Goal: Answer question/provide support: Share knowledge or assist other users

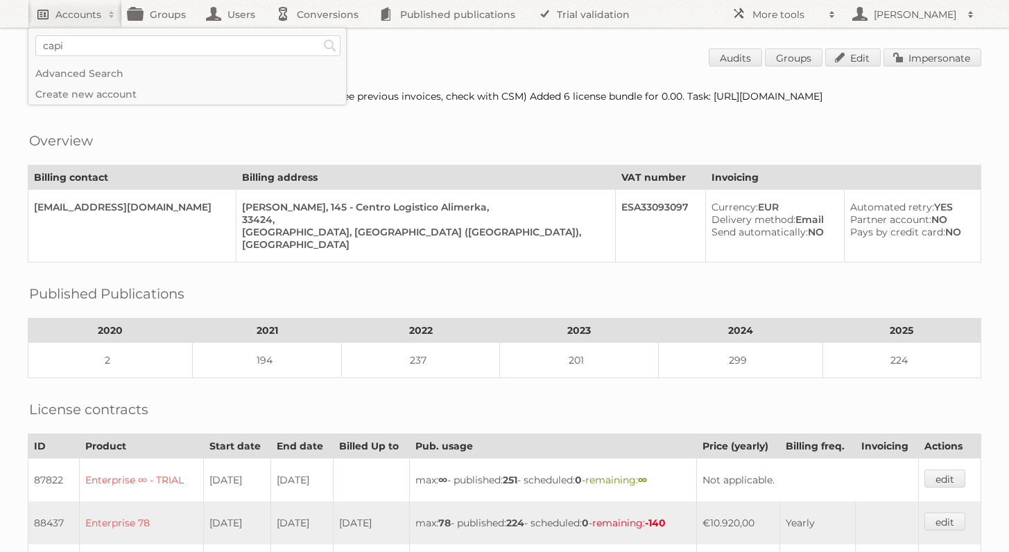
type input"] "capitol lighting"
click at [320, 35] on input "Search" at bounding box center [330, 45] width 21 height 21
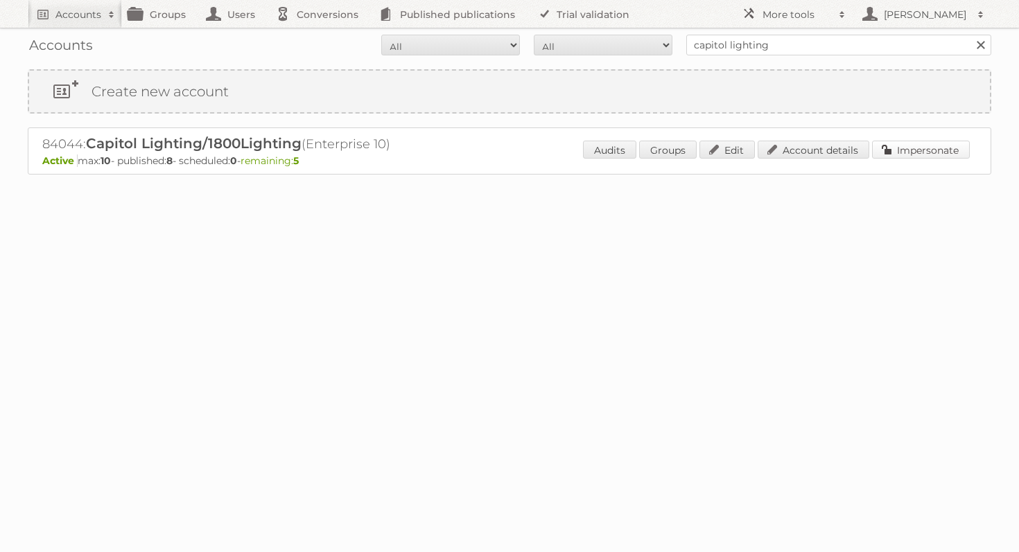
click at [965, 152] on link "Impersonate" at bounding box center [921, 150] width 98 height 18
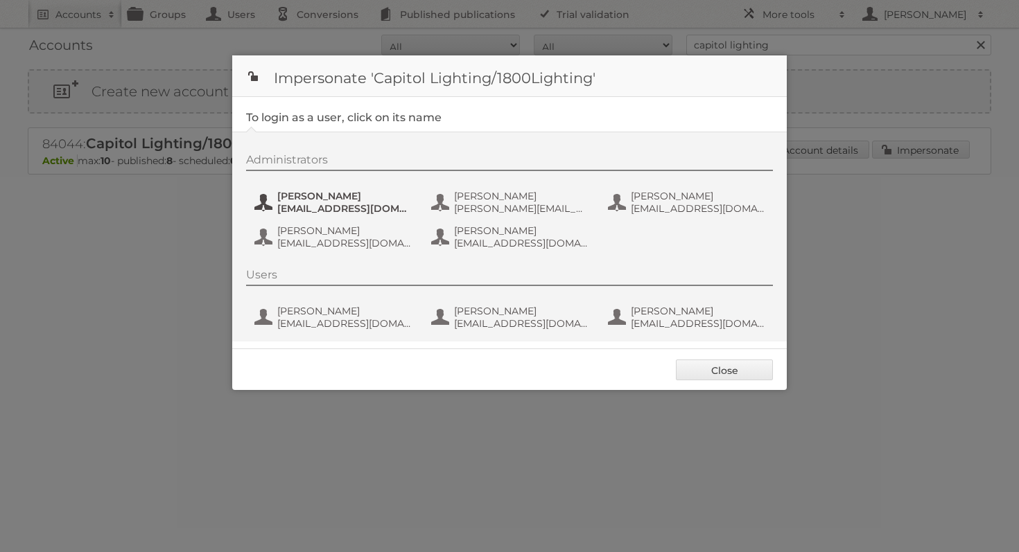
click at [335, 202] on span "aaraya@1800lighting.com" at bounding box center [344, 208] width 134 height 12
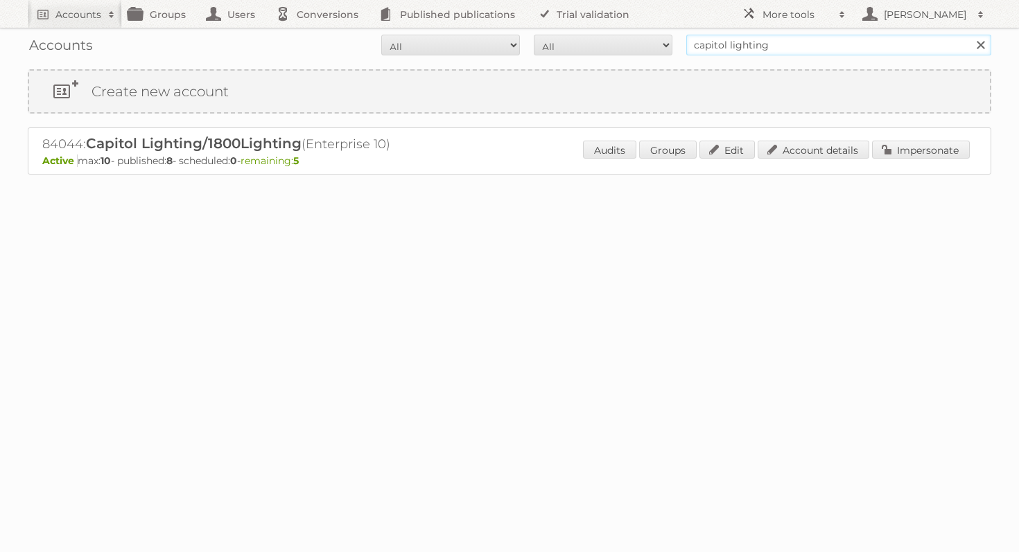
click at [737, 50] on input "capitol lighting" at bounding box center [838, 45] width 305 height 21
click at [737, 49] on input "capitol lighting" at bounding box center [838, 45] width 305 height 21
type input "metro ag"
click at [970, 35] on input "Search" at bounding box center [980, 45] width 21 height 21
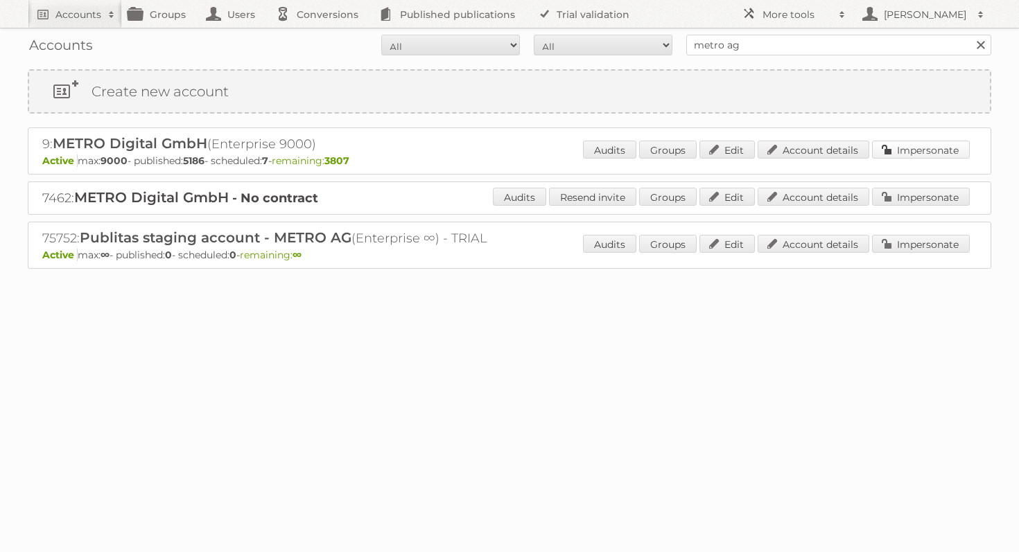
click at [916, 158] on link "Impersonate" at bounding box center [921, 150] width 98 height 18
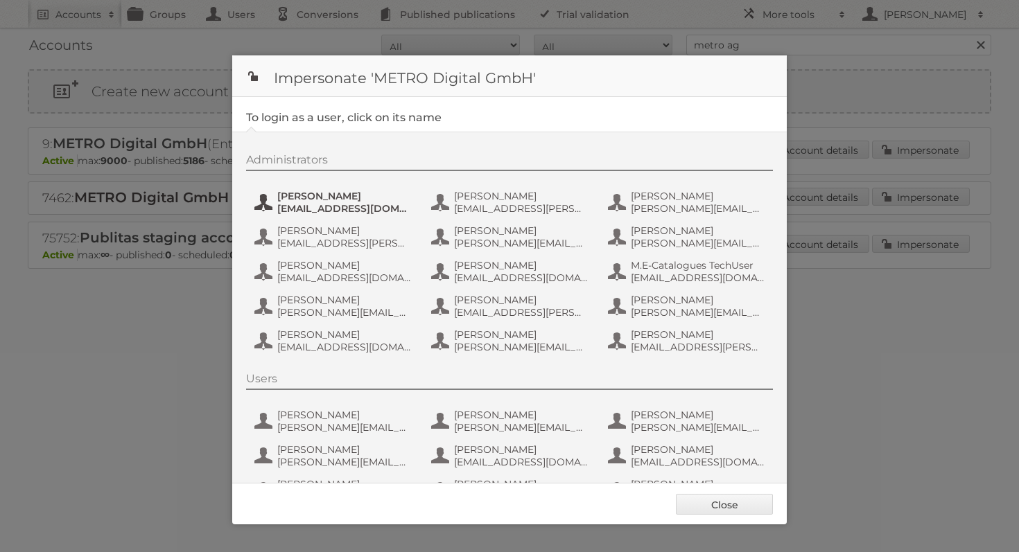
click at [304, 207] on span "[EMAIL_ADDRESS][DOMAIN_NAME]" at bounding box center [344, 208] width 134 height 12
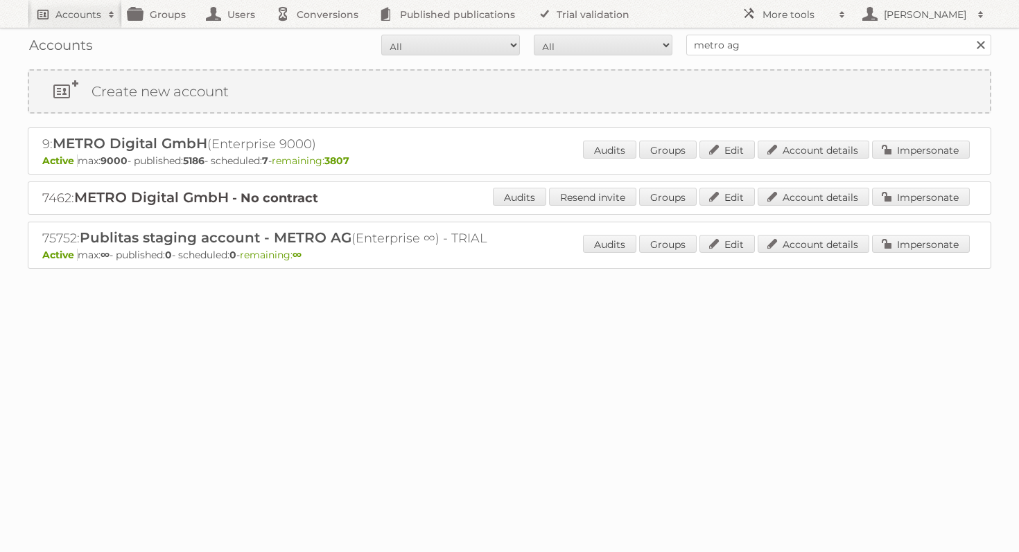
click at [72, 23] on link "Accounts" at bounding box center [75, 14] width 94 height 28
type input"] "dinosol"
click at [320, 35] on input "Search" at bounding box center [330, 45] width 21 height 21
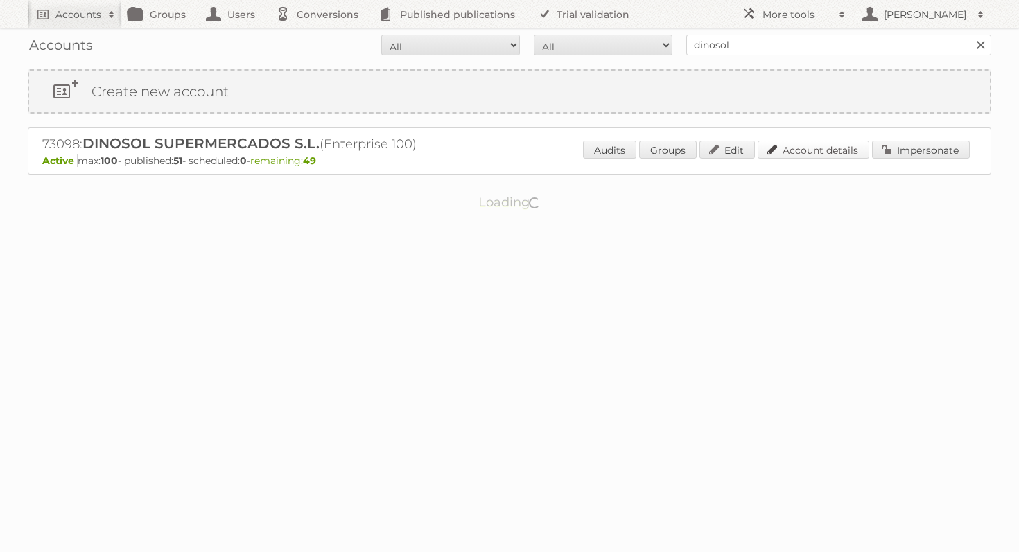
click at [809, 156] on link "Account details" at bounding box center [814, 150] width 112 height 18
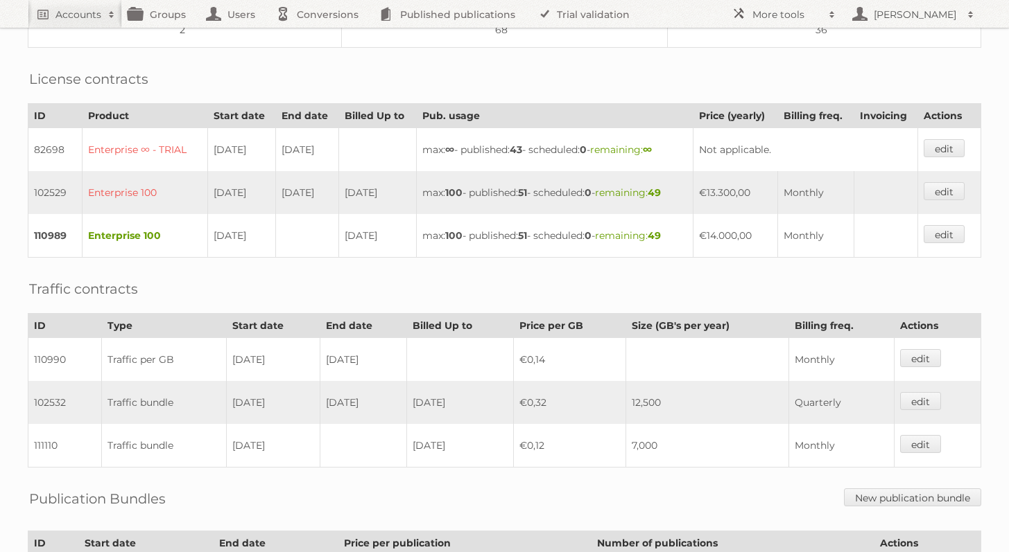
scroll to position [374, 0]
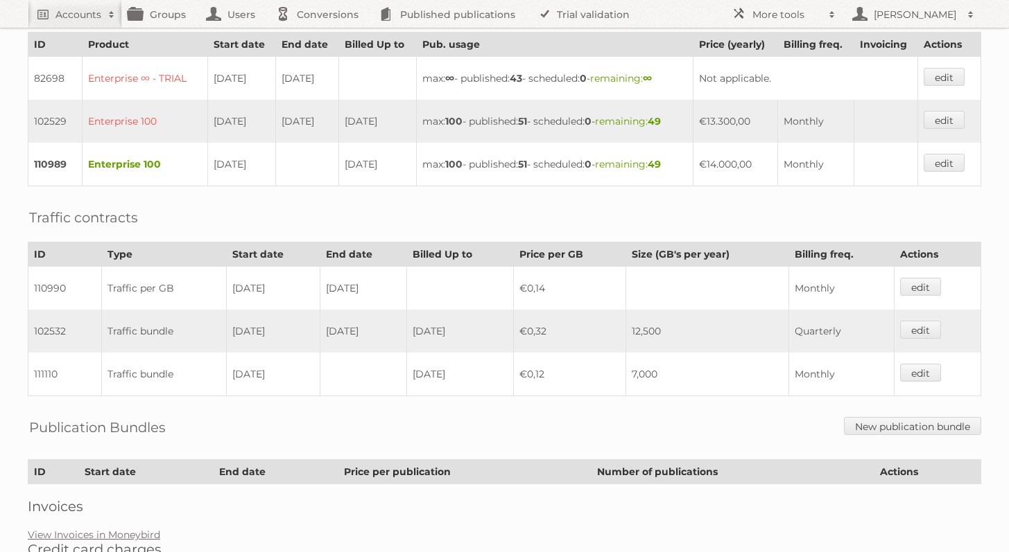
drag, startPoint x: 211, startPoint y: 141, endPoint x: 261, endPoint y: 143, distance: 49.9
click at [261, 143] on td "[DATE]" at bounding box center [241, 165] width 69 height 44
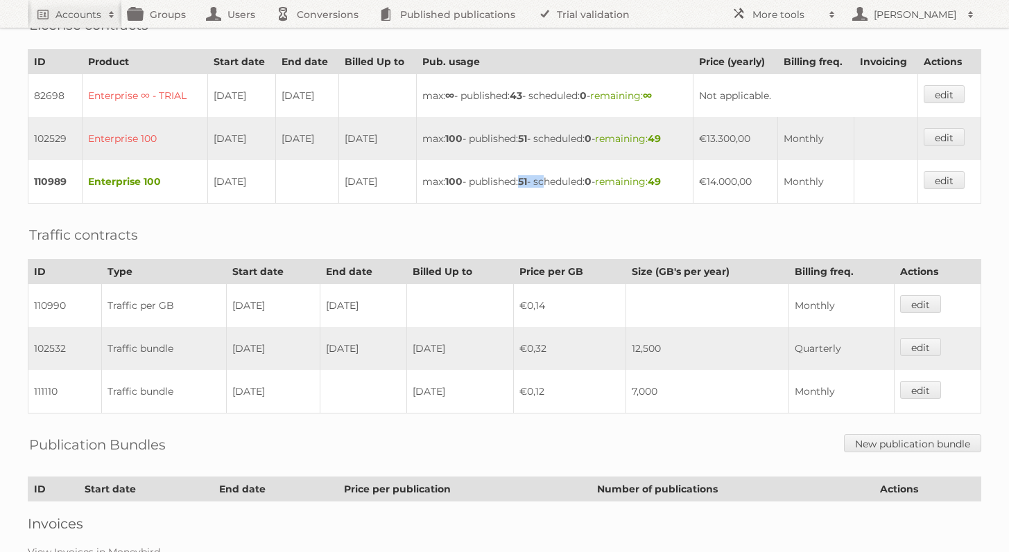
drag, startPoint x: 526, startPoint y: 162, endPoint x: 550, endPoint y: 163, distance: 23.6
click at [550, 163] on td "max: 100 - published: 51 - scheduled: 0 - remaining: 49" at bounding box center [554, 182] width 277 height 44
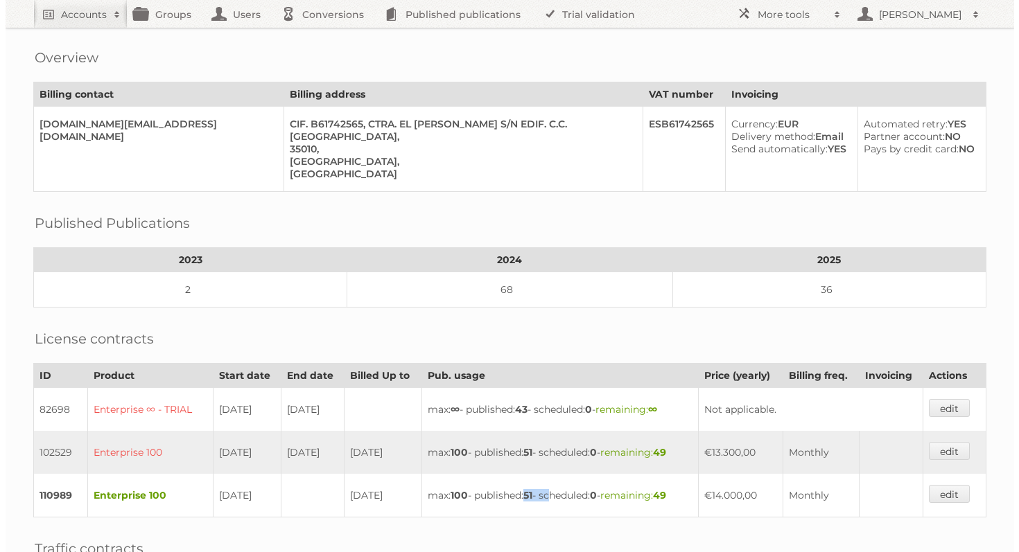
scroll to position [0, 0]
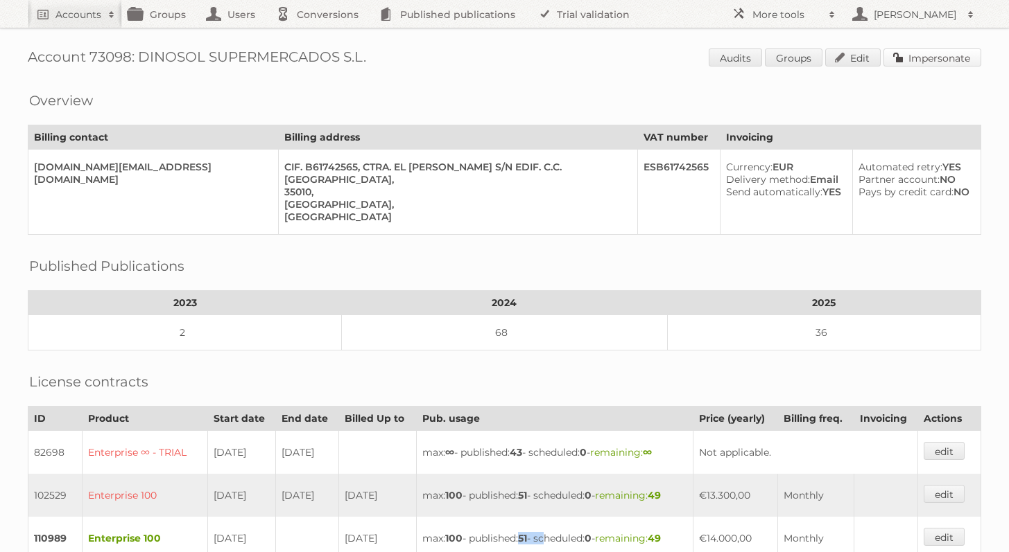
click at [932, 49] on link "Impersonate" at bounding box center [932, 58] width 98 height 18
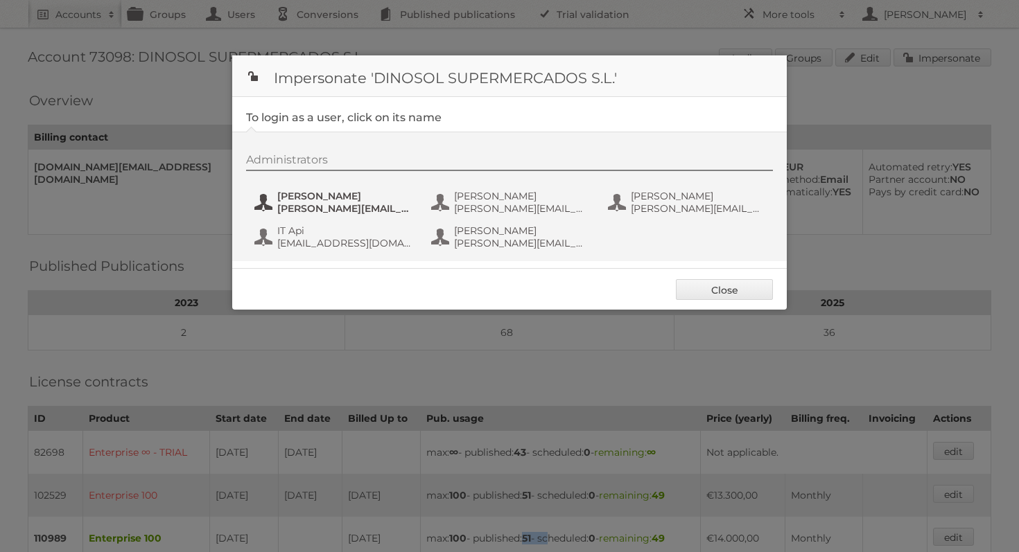
click at [285, 200] on span "[PERSON_NAME]" at bounding box center [344, 196] width 134 height 12
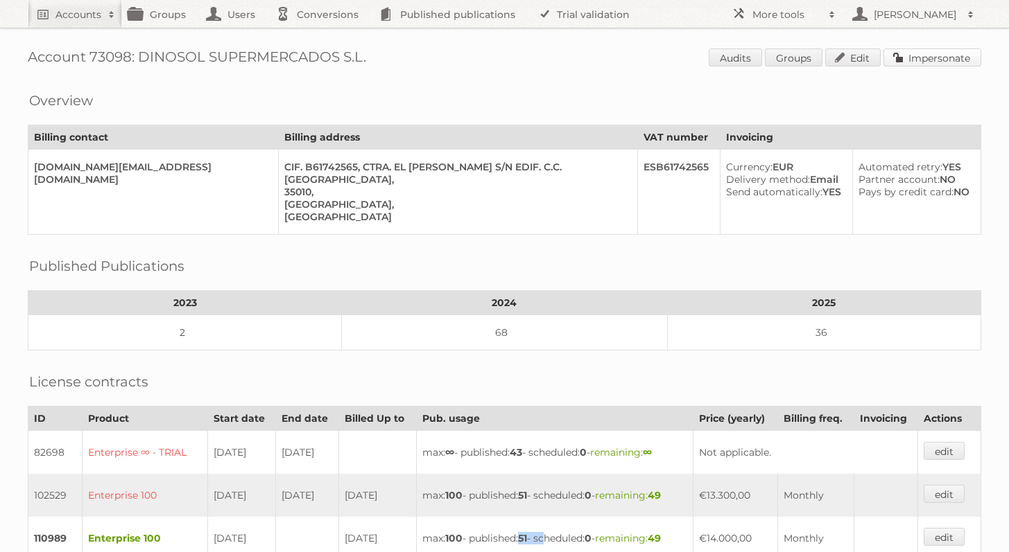
click at [941, 61] on link "Impersonate" at bounding box center [932, 58] width 98 height 18
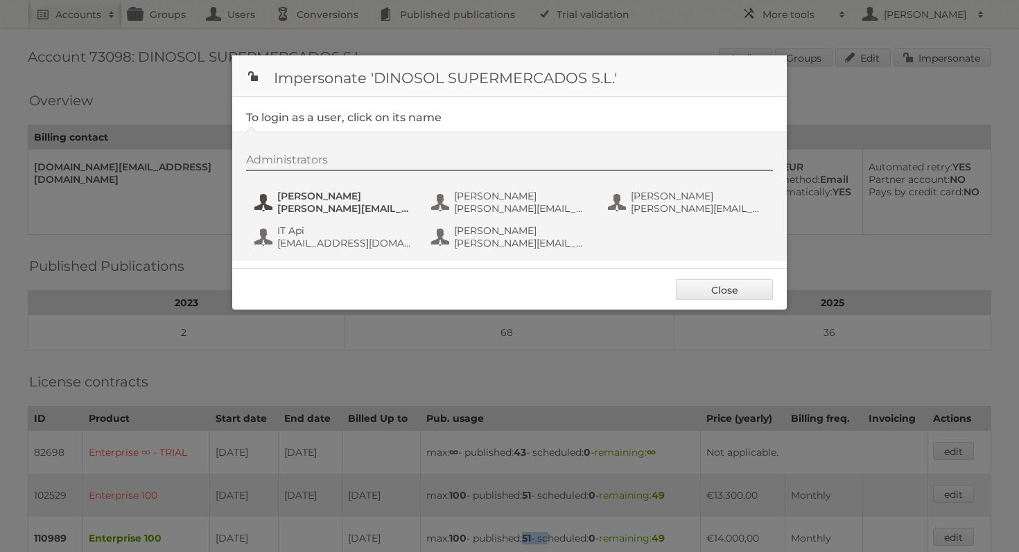
click at [331, 201] on span "[PERSON_NAME]" at bounding box center [344, 196] width 134 height 12
